Goal: Task Accomplishment & Management: Use online tool/utility

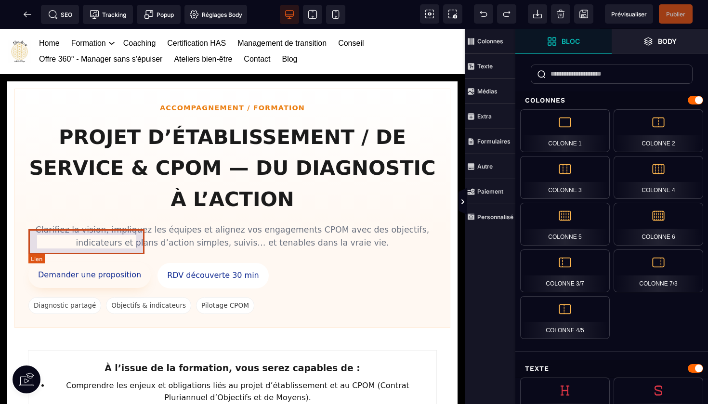
click at [94, 263] on link "Demander une proposition" at bounding box center [89, 276] width 122 height 26
select select
select select "***"
select select
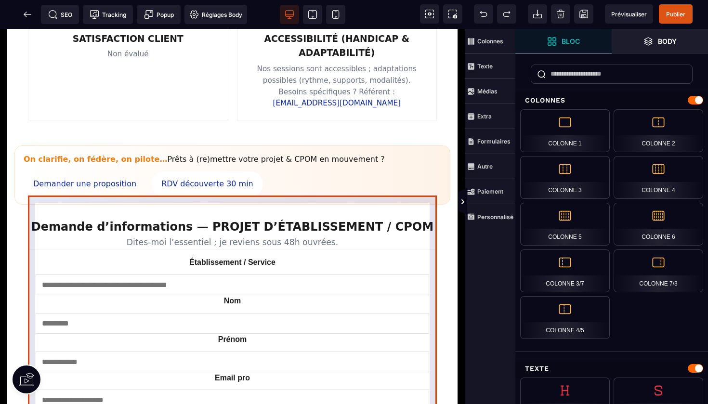
scroll to position [1093, 0]
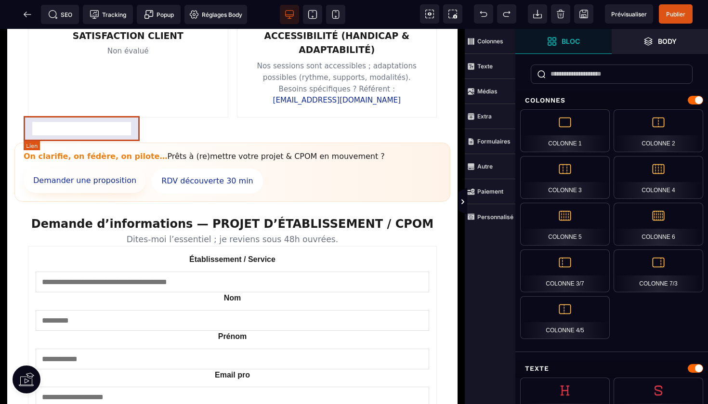
click at [125, 168] on link "Demander une proposition" at bounding box center [85, 181] width 122 height 26
select select
select select "***"
select select
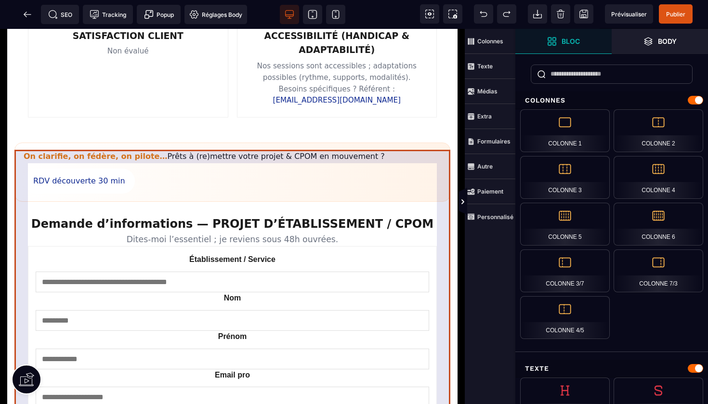
click at [441, 202] on section "Demande d’informations — PROJET D’ÉTABLISSEMENT / CPOM Dites-moi l’essentiel ; …" at bounding box center [232, 382] width 436 height 361
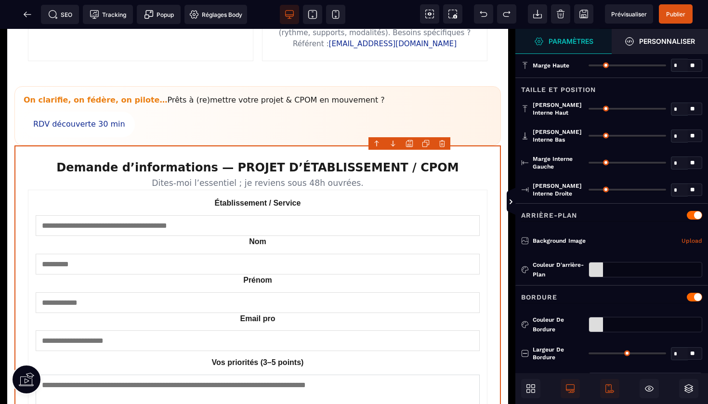
type input "*"
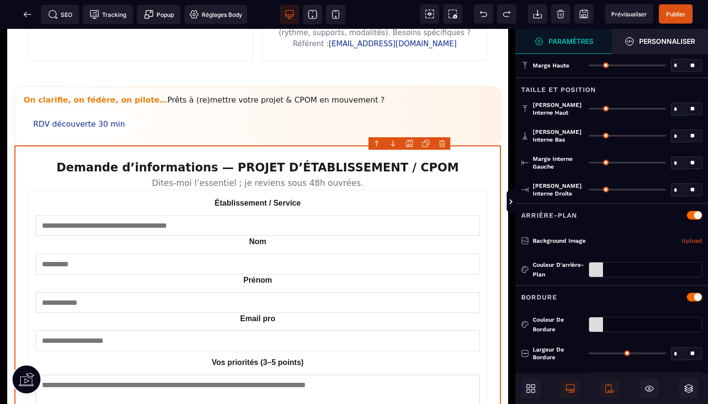
type input "**"
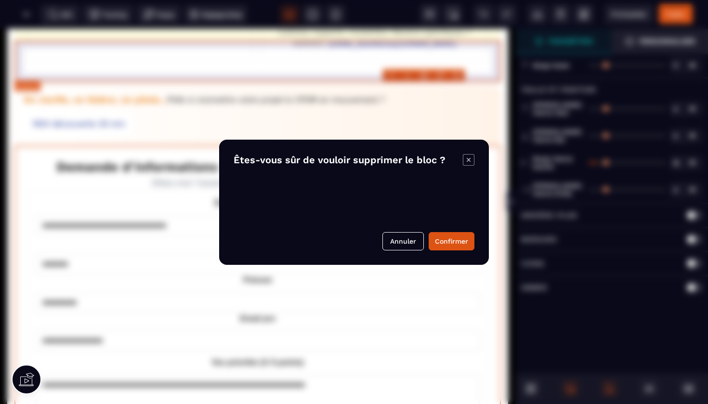
click at [460, 74] on body "B I U S A ******* Ajouter un élément" at bounding box center [354, 202] width 708 height 404
click at [452, 240] on button "Confirmer" at bounding box center [452, 241] width 46 height 18
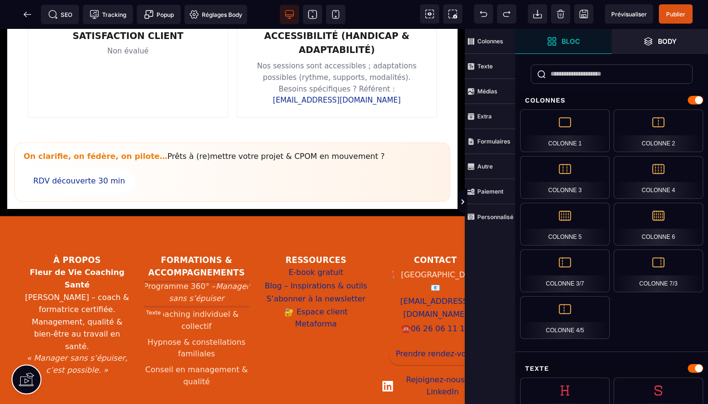
click at [211, 335] on li "Hypnose & constellations familiales" at bounding box center [197, 349] width 106 height 28
select select
select select "***"
select select
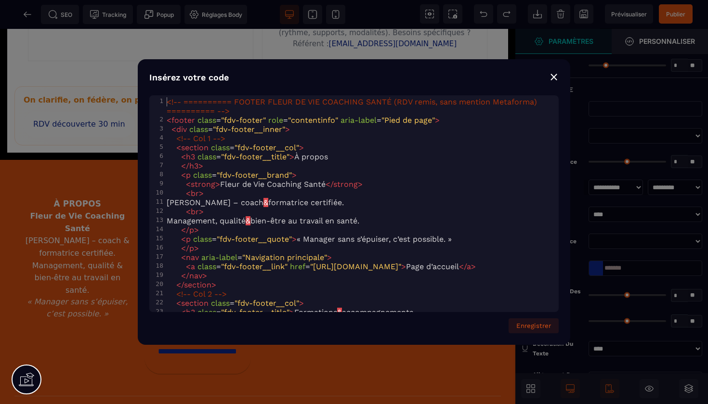
type input "*"
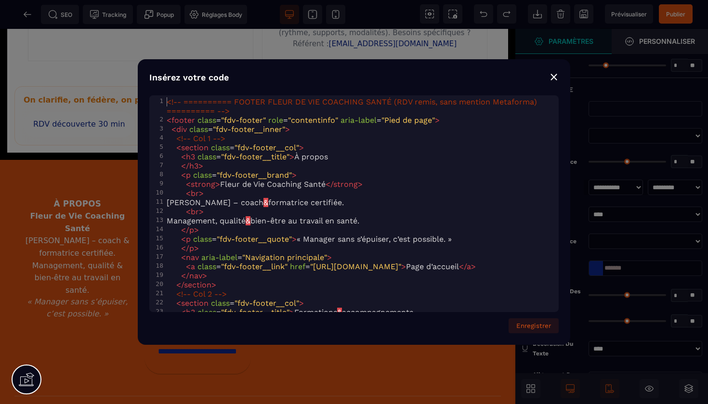
type input "*"
click at [553, 79] on div "Insérez votre code" at bounding box center [353, 77] width 409 height 13
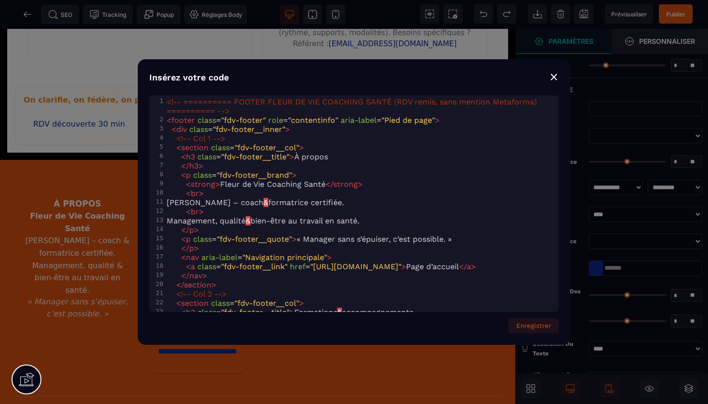
click at [558, 78] on div "⨯" at bounding box center [554, 76] width 10 height 13
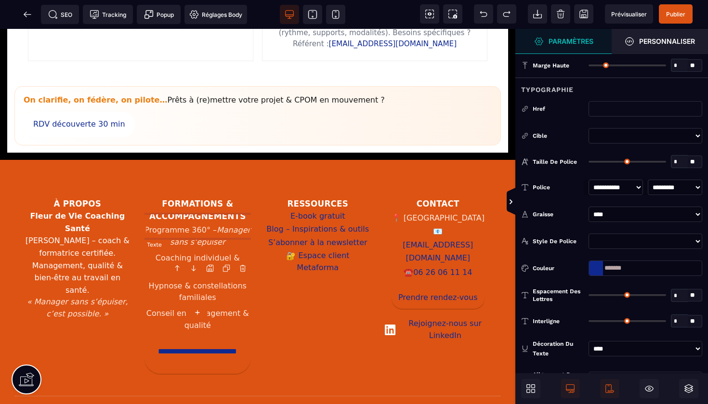
click at [213, 278] on li "Hypnose & constellations familiales" at bounding box center [198, 292] width 107 height 28
select select "***"
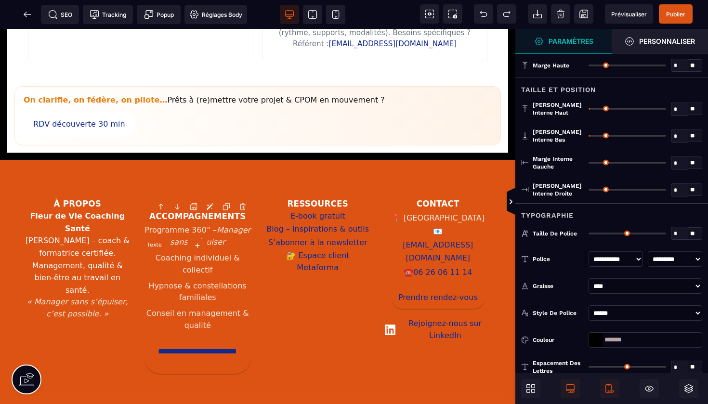
click at [213, 278] on li "Hypnose & constellations familiales" at bounding box center [198, 292] width 107 height 28
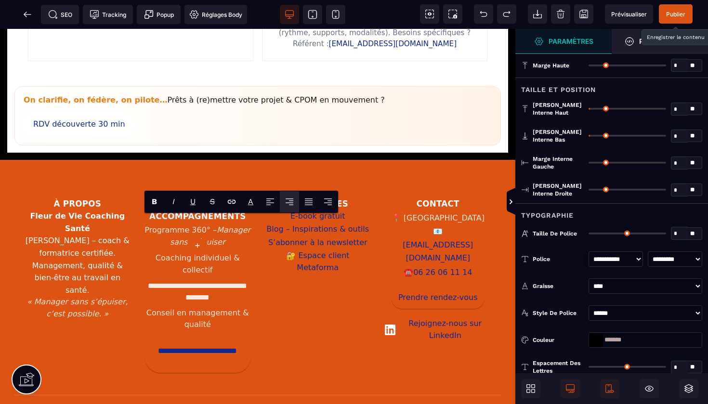
click at [672, 15] on span "Publier" at bounding box center [675, 14] width 19 height 7
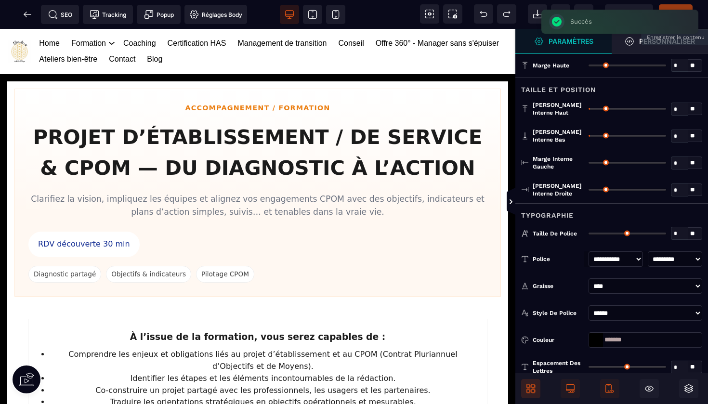
click at [531, 390] on icon at bounding box center [531, 389] width 10 height 10
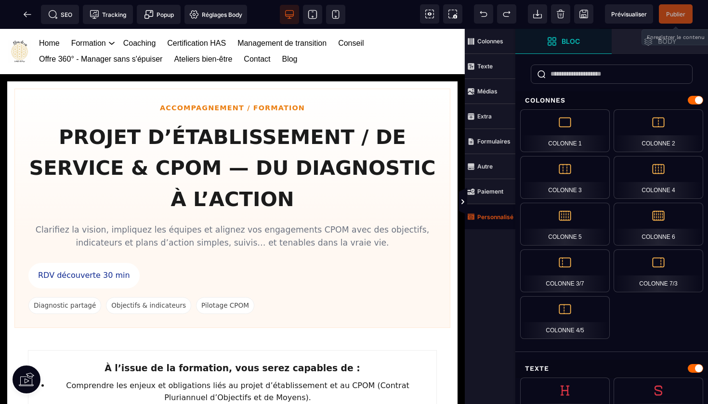
click at [503, 216] on strong "Personnalisé" at bounding box center [495, 216] width 36 height 7
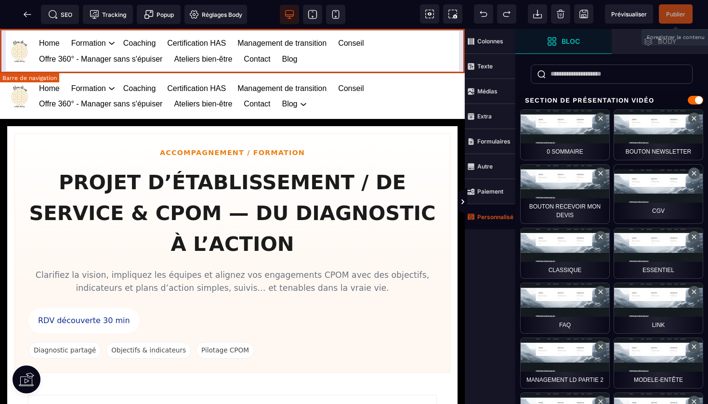
click at [461, 47] on div "Home Formation Management et leadership Gestion des risques en santé Management…" at bounding box center [232, 51] width 465 height 45
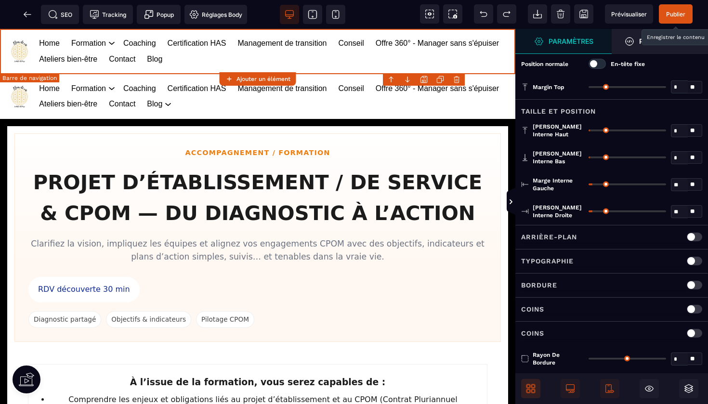
click at [459, 79] on body "B I U S A ******* Ajouter un élément" at bounding box center [354, 202] width 708 height 404
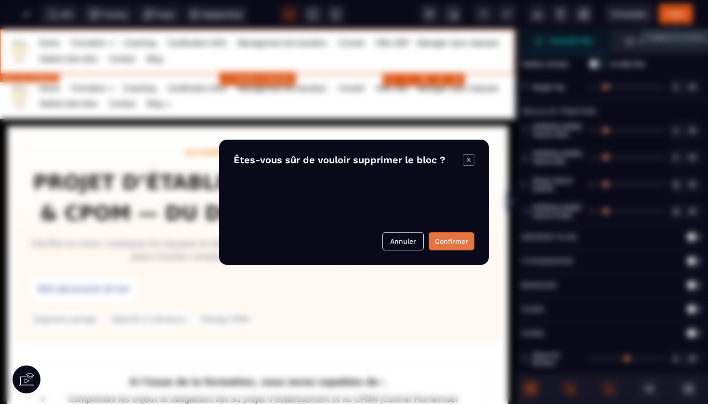
click at [446, 243] on button "Confirmer" at bounding box center [452, 241] width 46 height 18
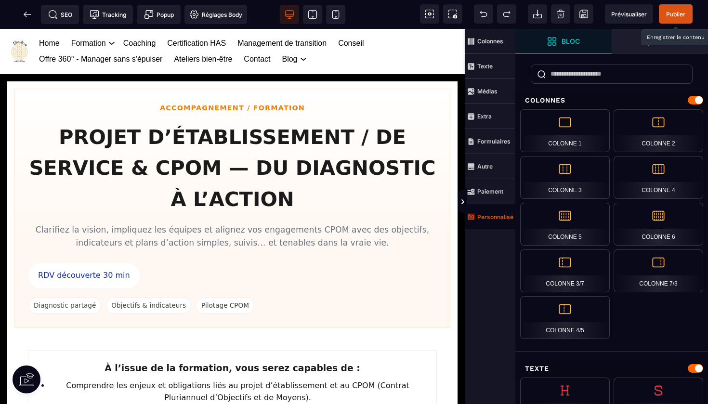
click at [674, 11] on span "Publier" at bounding box center [675, 14] width 19 height 7
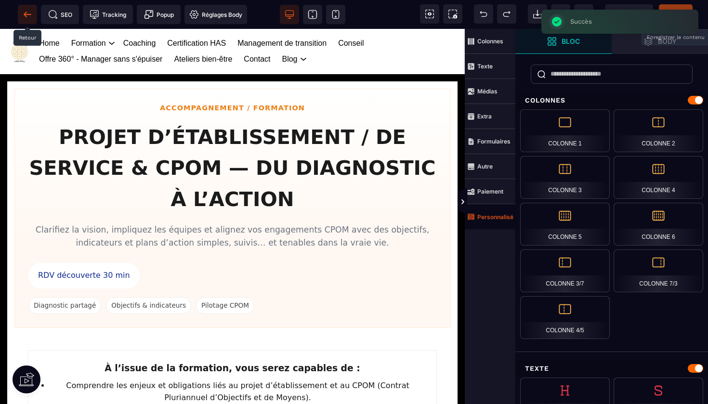
click at [29, 12] on icon at bounding box center [28, 15] width 10 height 10
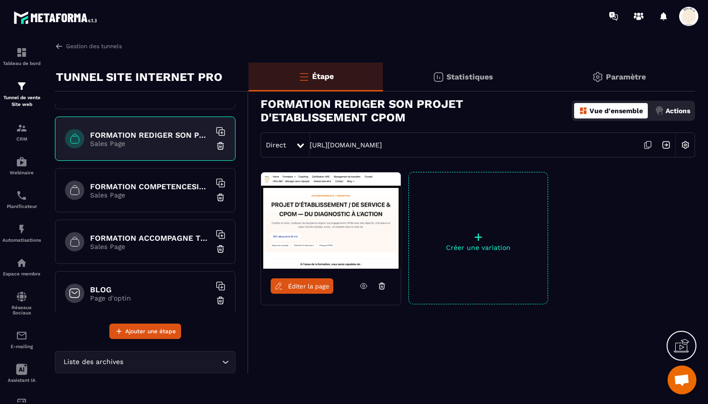
scroll to position [1029, 0]
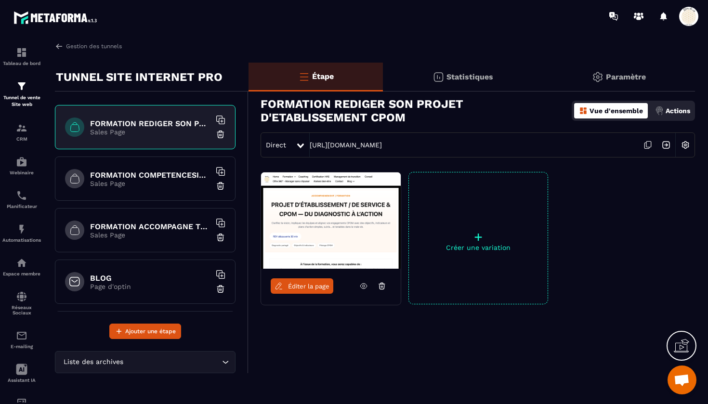
click at [150, 177] on h6 "FORMATION COMPETENCESIDECEHPAD" at bounding box center [150, 175] width 120 height 9
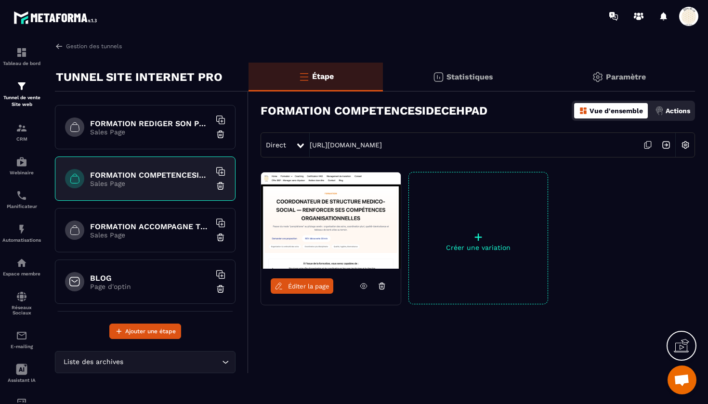
click at [294, 288] on span "Éditer la page" at bounding box center [308, 286] width 41 height 7
